Goal: Task Accomplishment & Management: Complete application form

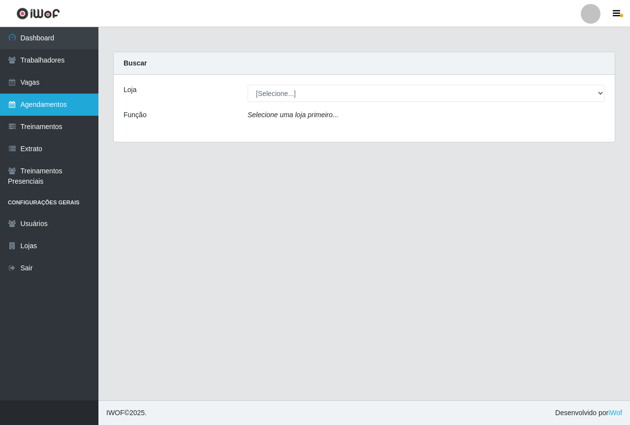
click at [45, 107] on link "Agendamentos" at bounding box center [49, 105] width 98 height 22
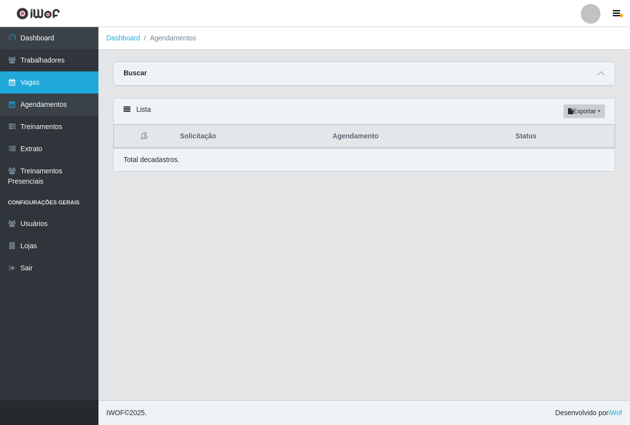
click at [36, 81] on link "Vagas" at bounding box center [49, 82] width 98 height 22
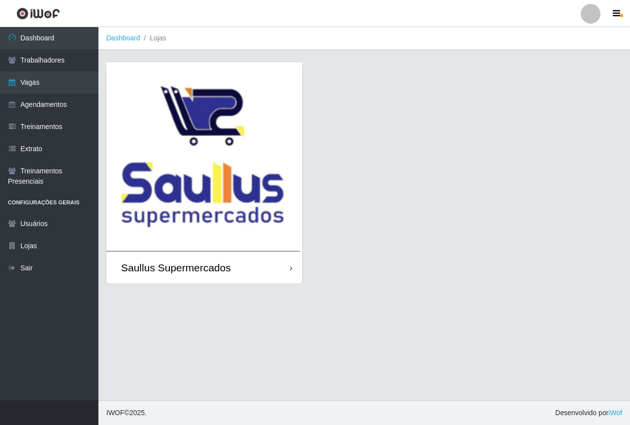
click at [188, 165] on img at bounding box center [204, 157] width 196 height 190
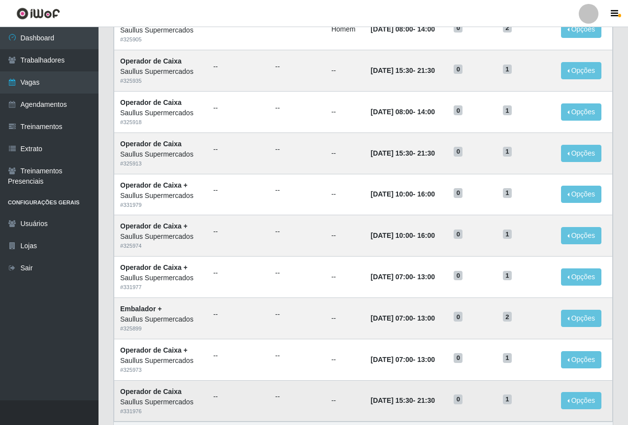
scroll to position [410, 0]
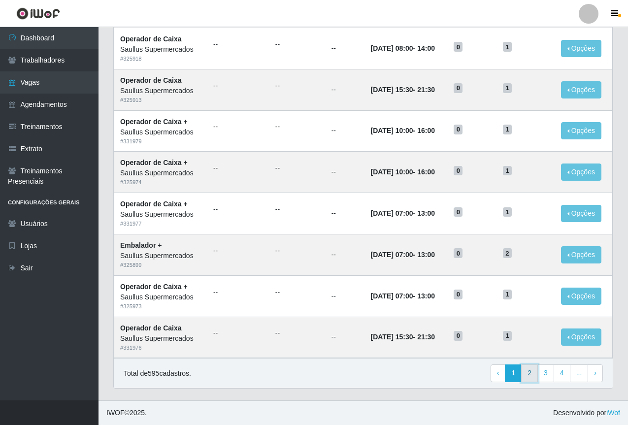
click at [530, 377] on link "2" at bounding box center [529, 373] width 17 height 18
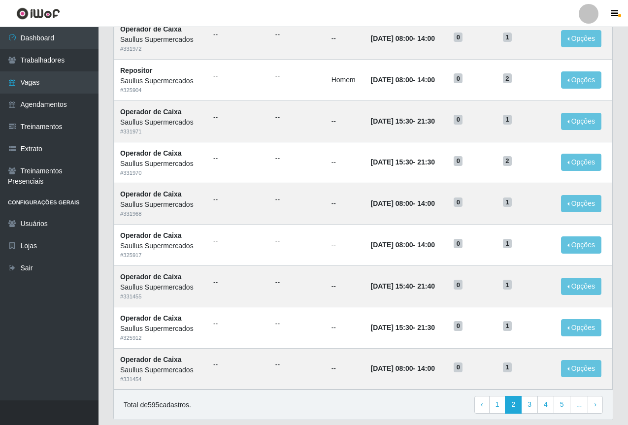
scroll to position [410, 0]
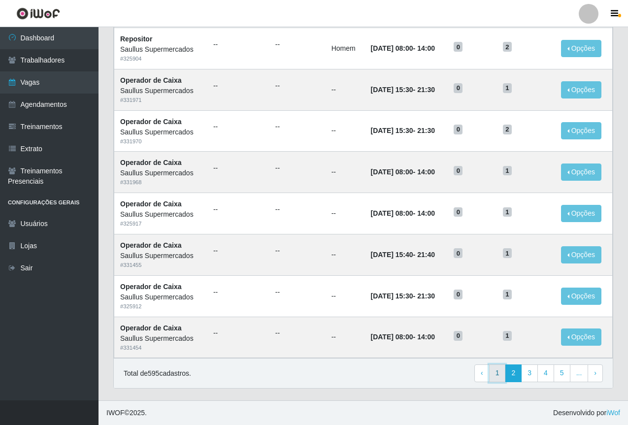
click at [502, 376] on link "1" at bounding box center [497, 373] width 17 height 18
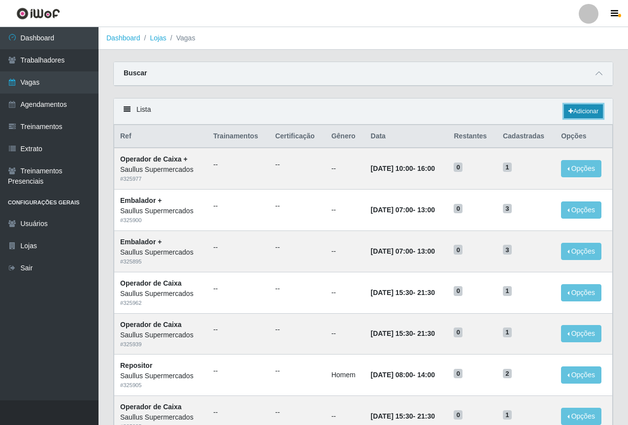
click at [577, 106] on link "Adicionar" at bounding box center [583, 111] width 39 height 14
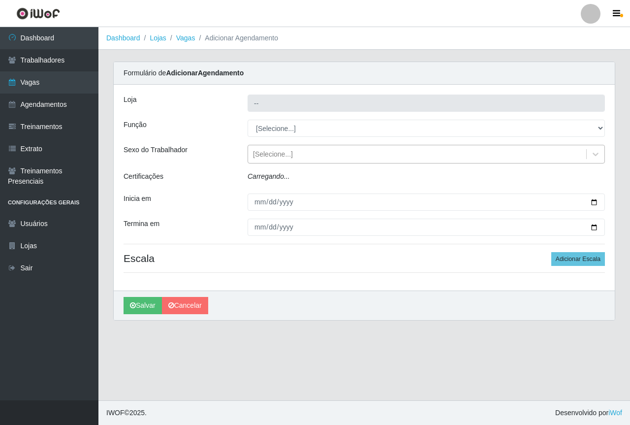
type input "Saullus Supermercados"
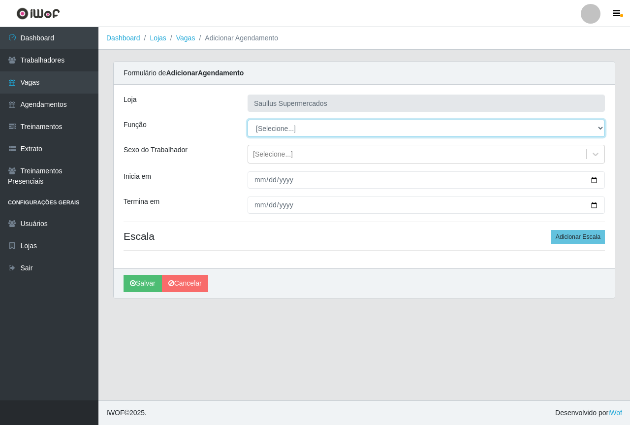
click at [261, 135] on select "[Selecione...] ASG ASG + ASG ++ Balconista de Açougue Balconista de Açougue + B…" at bounding box center [427, 128] width 358 height 17
select select "72"
click at [248, 120] on select "[Selecione...] ASG ASG + ASG ++ Balconista de Açougue Balconista de Açougue + B…" at bounding box center [427, 128] width 358 height 17
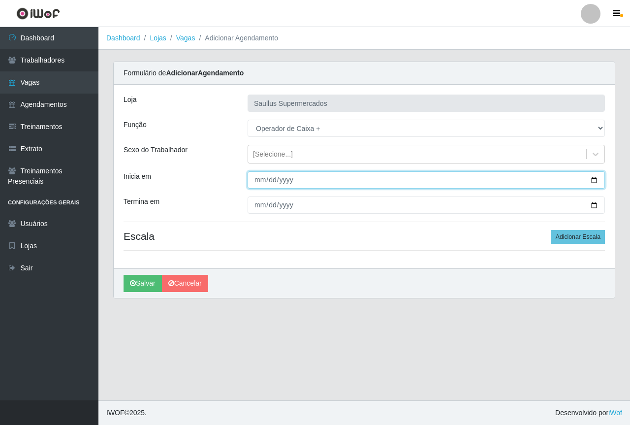
click at [252, 182] on input "Inicia em" at bounding box center [427, 179] width 358 height 17
type input "[DATE]"
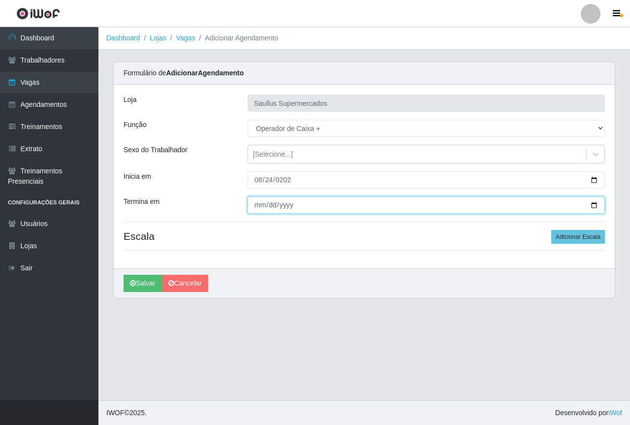
click at [258, 207] on input "Termina em" at bounding box center [427, 204] width 358 height 17
type input "[DATE]"
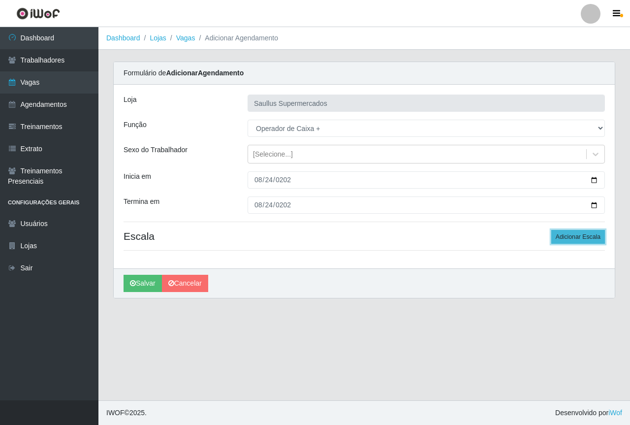
click at [570, 241] on button "Adicionar Escala" at bounding box center [579, 237] width 54 height 14
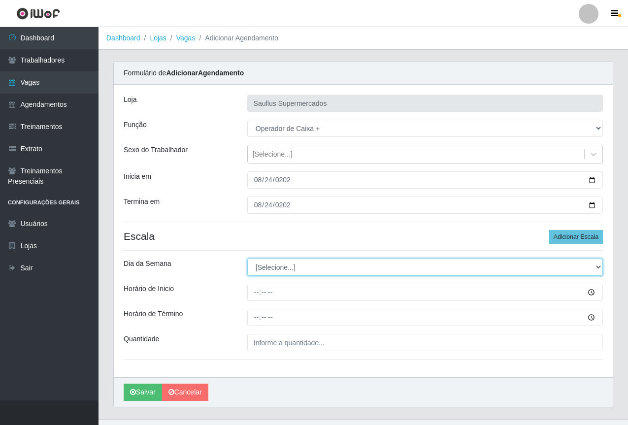
click at [267, 262] on select "[Selecione...] Segunda Terça Quarta Quinta Sexta Sábado Domingo" at bounding box center [425, 267] width 356 height 17
select select "0"
click at [247, 259] on select "[Selecione...] Segunda Terça Quarta Quinta Sexta Sábado Domingo" at bounding box center [425, 267] width 356 height 17
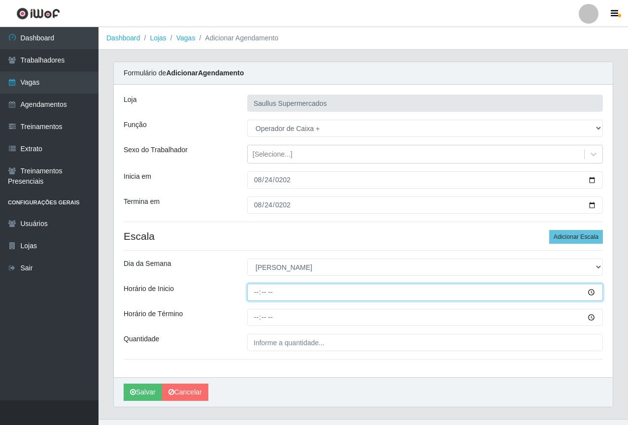
click at [250, 295] on input "Horário de Inicio" at bounding box center [425, 292] width 356 height 17
type input "07:00"
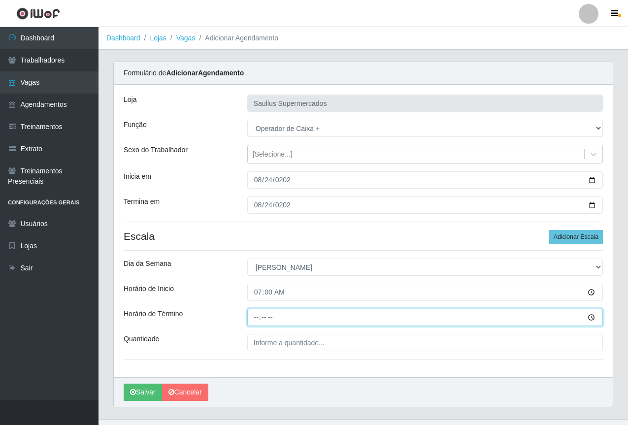
click at [252, 318] on input "Horário de Término" at bounding box center [425, 317] width 356 height 17
type input "13:00"
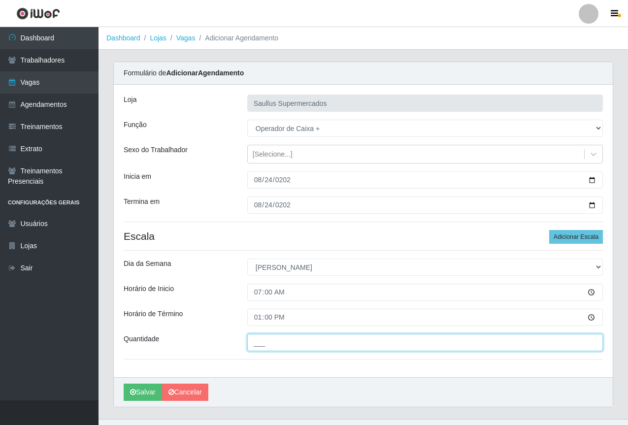
click at [288, 340] on input "___" at bounding box center [425, 342] width 356 height 17
type input "1__"
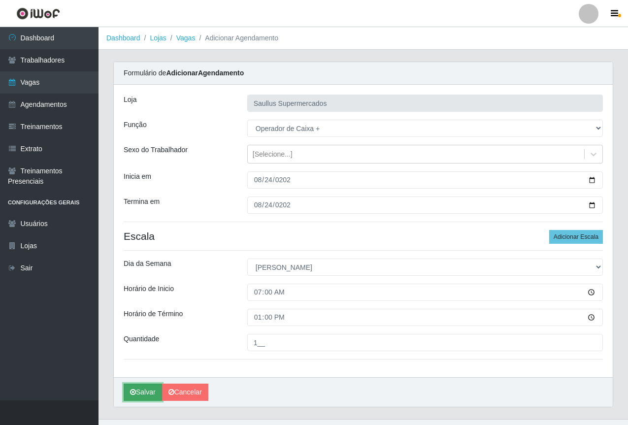
click at [135, 395] on icon "submit" at bounding box center [133, 392] width 6 height 7
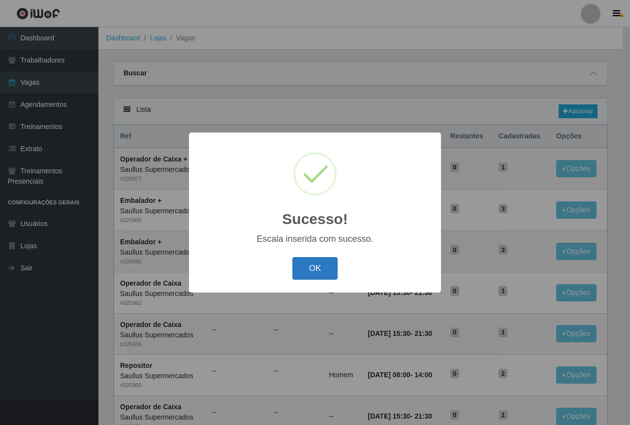
click at [303, 269] on button "OK" at bounding box center [316, 268] width 46 height 23
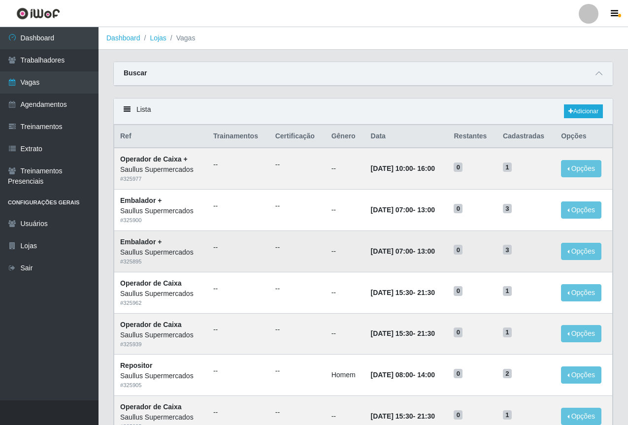
click at [172, 239] on td "Embalador + Saullus Supermercados # 325895" at bounding box center [160, 250] width 93 height 41
drag, startPoint x: 173, startPoint y: 236, endPoint x: 173, endPoint y: 231, distance: 5.4
click at [173, 233] on td "Embalador + Saullus Supermercados # 325895" at bounding box center [160, 250] width 93 height 41
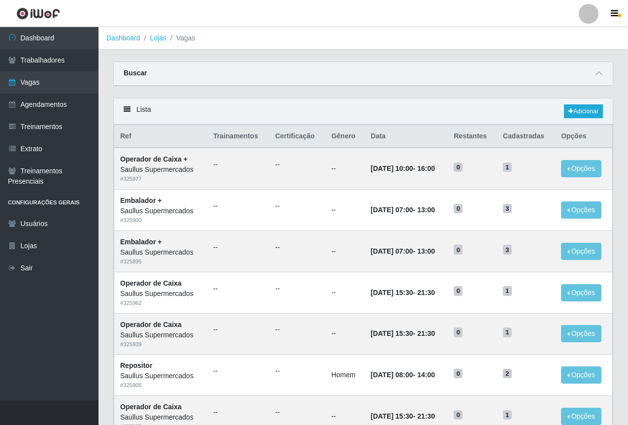
click at [316, 107] on div "Lista Adicionar" at bounding box center [363, 111] width 499 height 26
click at [309, 70] on div "Buscar" at bounding box center [363, 74] width 499 height 24
drag, startPoint x: 403, startPoint y: 45, endPoint x: 395, endPoint y: 47, distance: 8.1
click at [400, 47] on ol "Dashboard Lojas Vagas" at bounding box center [362, 38] width 529 height 23
